Goal: Check status: Check status

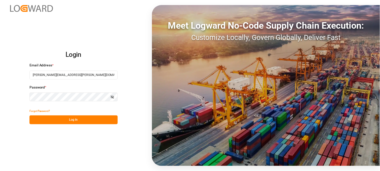
click at [57, 123] on button "Log In" at bounding box center [73, 120] width 88 height 9
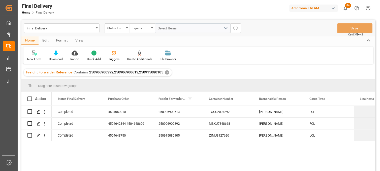
click at [166, 73] on div "✕" at bounding box center [167, 73] width 4 height 4
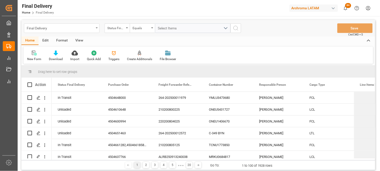
click at [66, 26] on div "Final Delivery" at bounding box center [60, 28] width 67 height 6
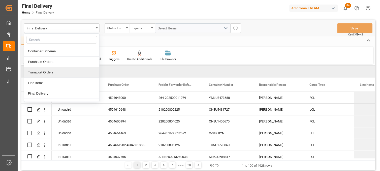
drag, startPoint x: 120, startPoint y: 37, endPoint x: 124, endPoint y: 39, distance: 4.3
click at [121, 37] on div "Home Edit Format View" at bounding box center [198, 41] width 354 height 9
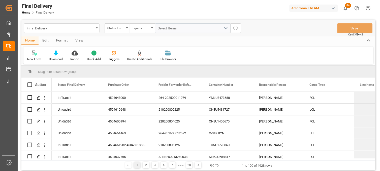
click at [56, 29] on div "Final Delivery" at bounding box center [60, 28] width 67 height 6
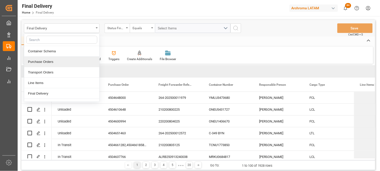
click at [43, 59] on div "Purchase Orders" at bounding box center [61, 62] width 75 height 11
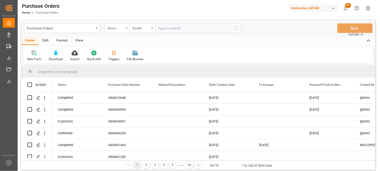
click at [125, 29] on div "Status" at bounding box center [117, 28] width 25 height 10
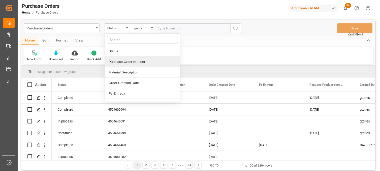
click at [125, 62] on div "Purchase Order Number" at bounding box center [142, 62] width 75 height 11
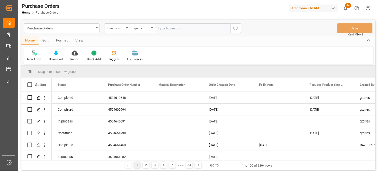
click at [156, 24] on input "text" at bounding box center [193, 28] width 76 height 10
paste input "4504656483"
type input "4504656483"
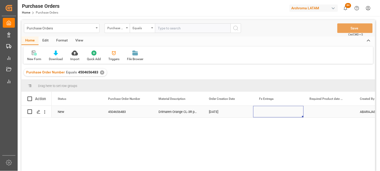
click at [268, 114] on div "Press SPACE to select this row." at bounding box center [278, 112] width 50 height 12
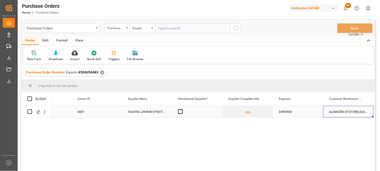
scroll to position [0, 737]
